Goal: Transaction & Acquisition: Purchase product/service

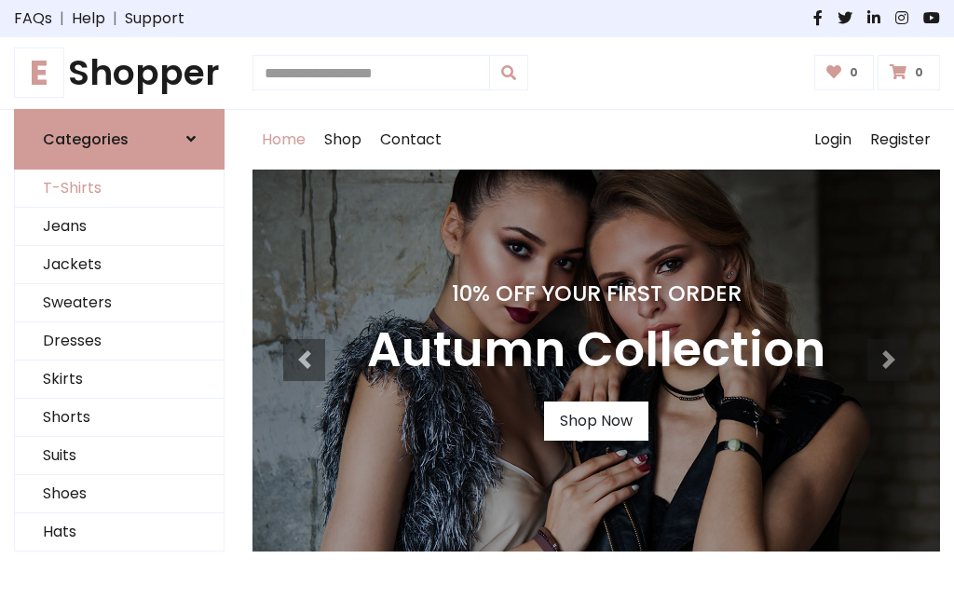
click at [119, 188] on link "T-Shirts" at bounding box center [119, 189] width 209 height 38
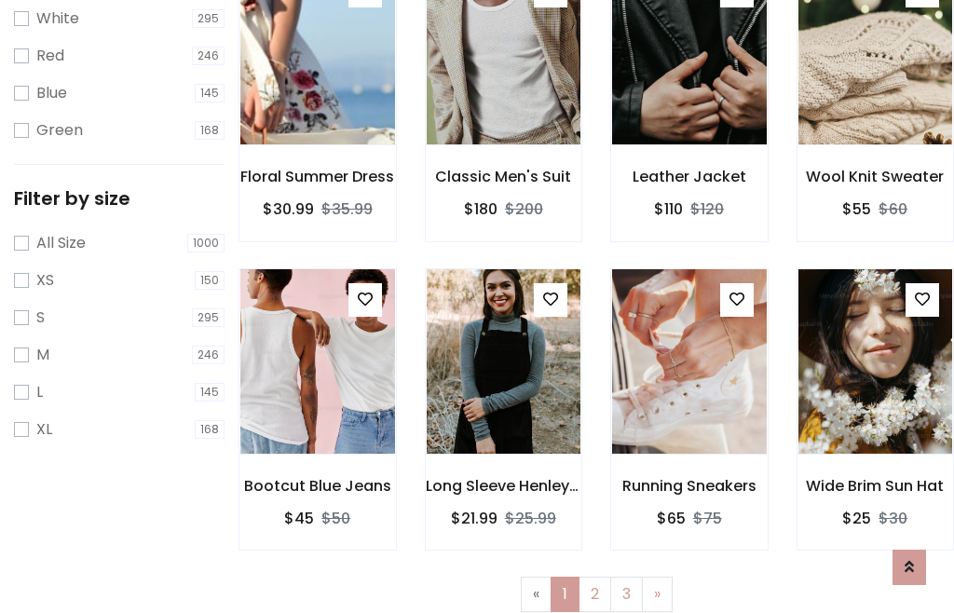
scroll to position [34, 0]
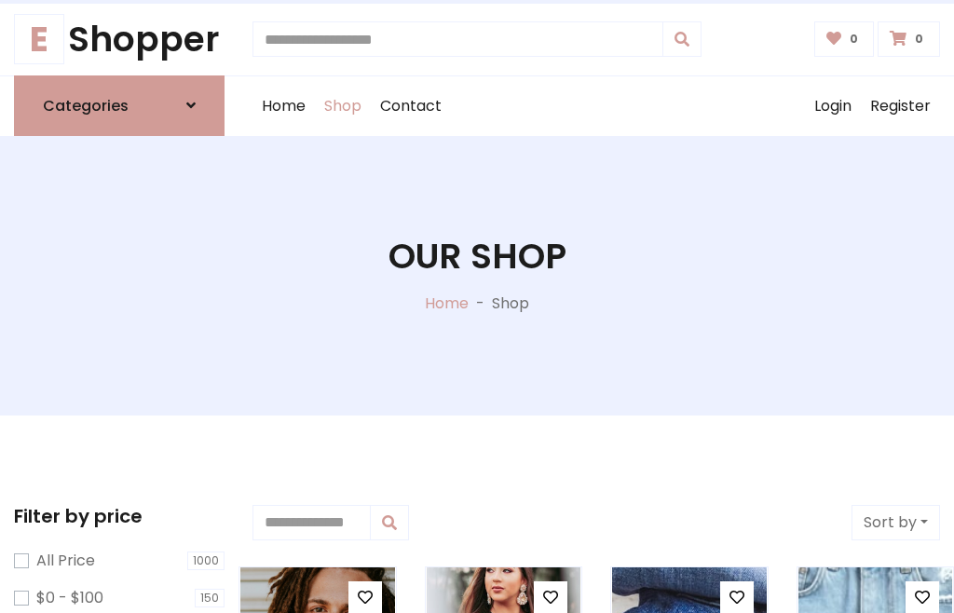
click at [477, 275] on h1 "Our Shop" at bounding box center [478, 257] width 178 height 42
click at [596, 105] on div "Home Shop Contact Log out Login Register" at bounding box center [596, 106] width 688 height 60
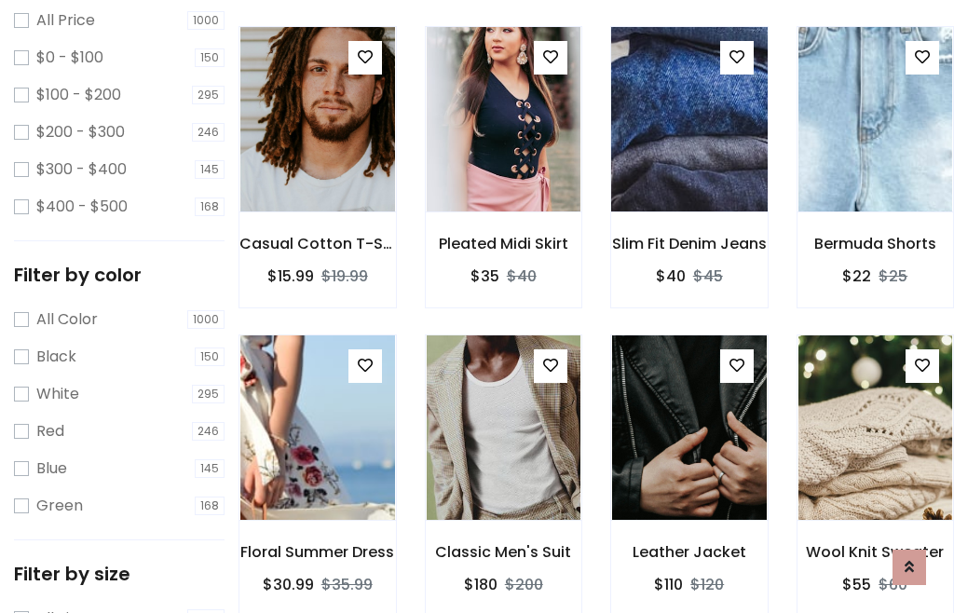
click at [689, 153] on img at bounding box center [688, 119] width 185 height 447
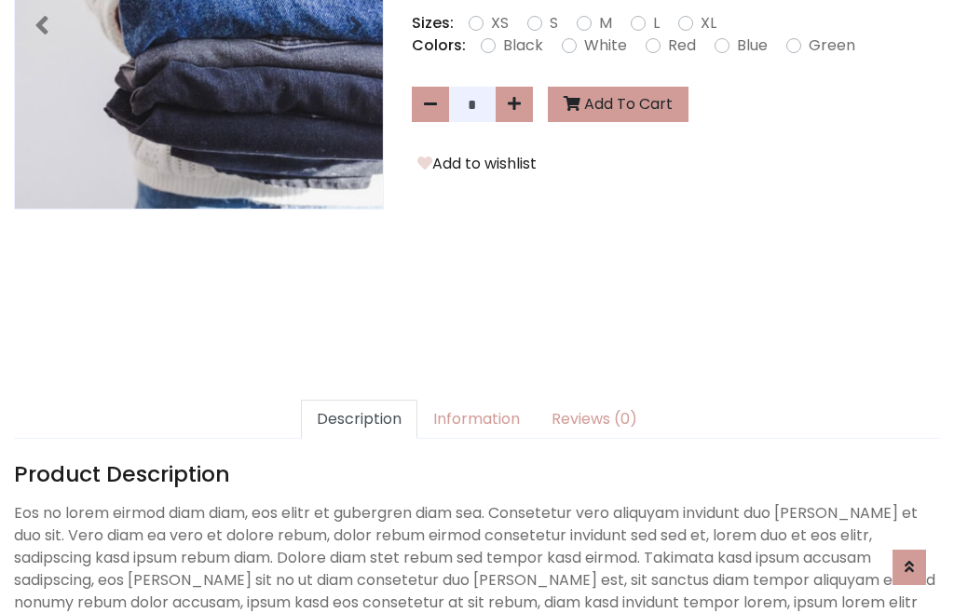
scroll to position [456, 0]
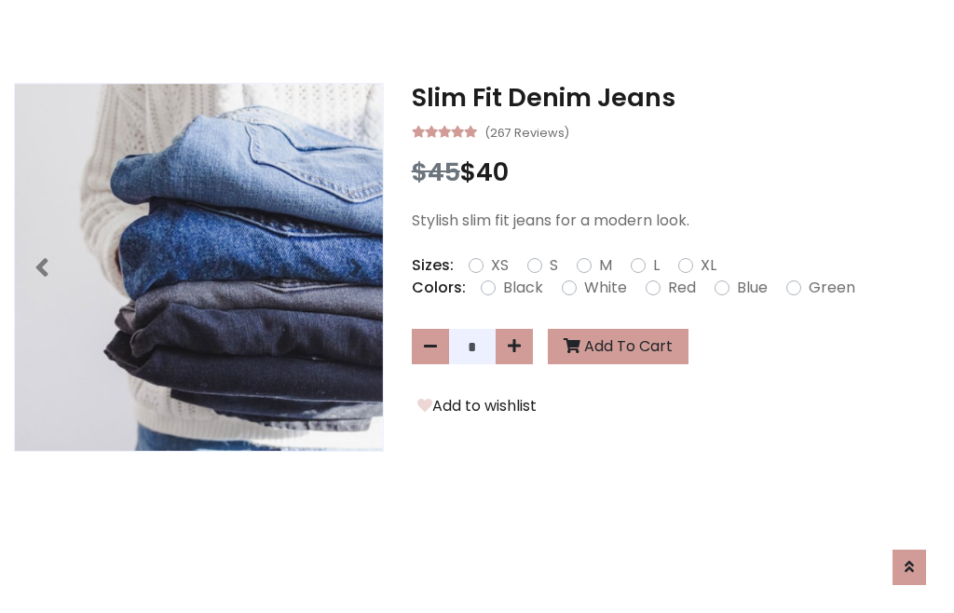
click at [675, 97] on h3 "Slim Fit Denim Jeans" at bounding box center [676, 98] width 528 height 30
